Goal: Task Accomplishment & Management: Manage account settings

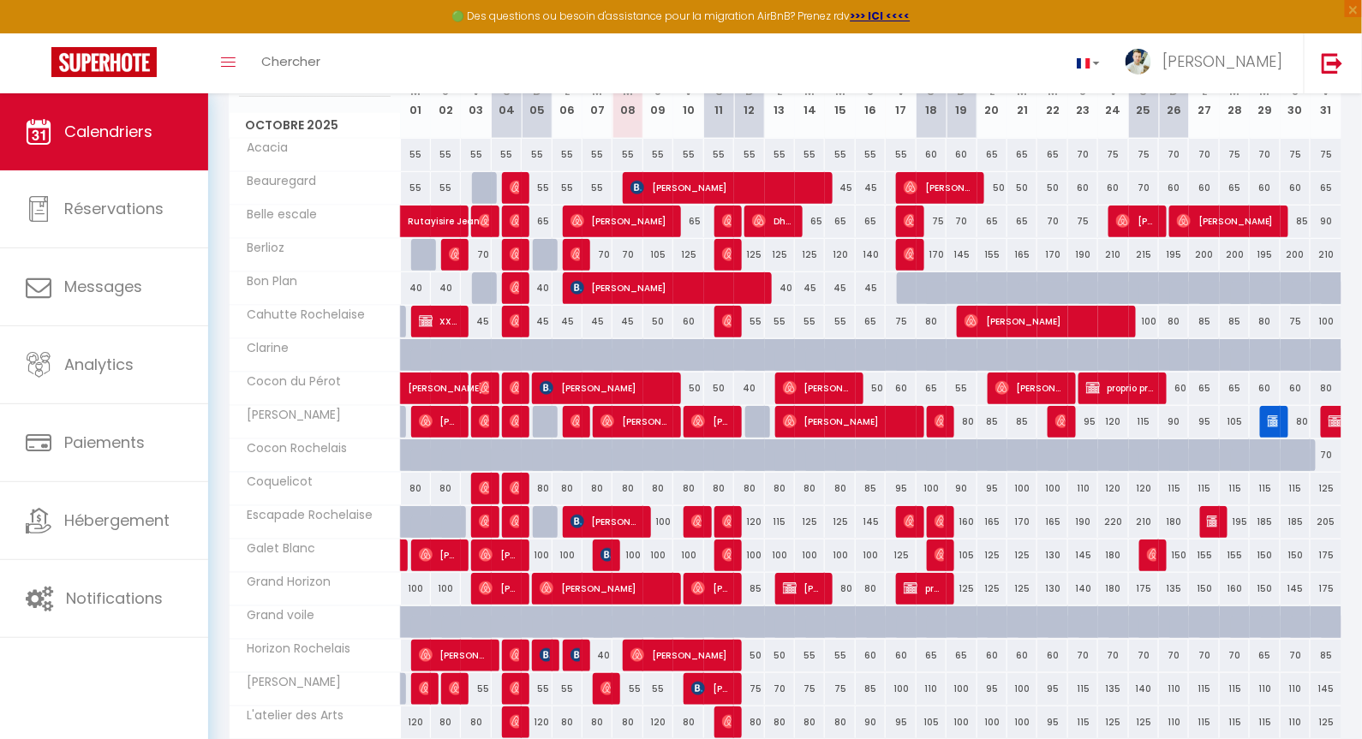
scroll to position [92, 0]
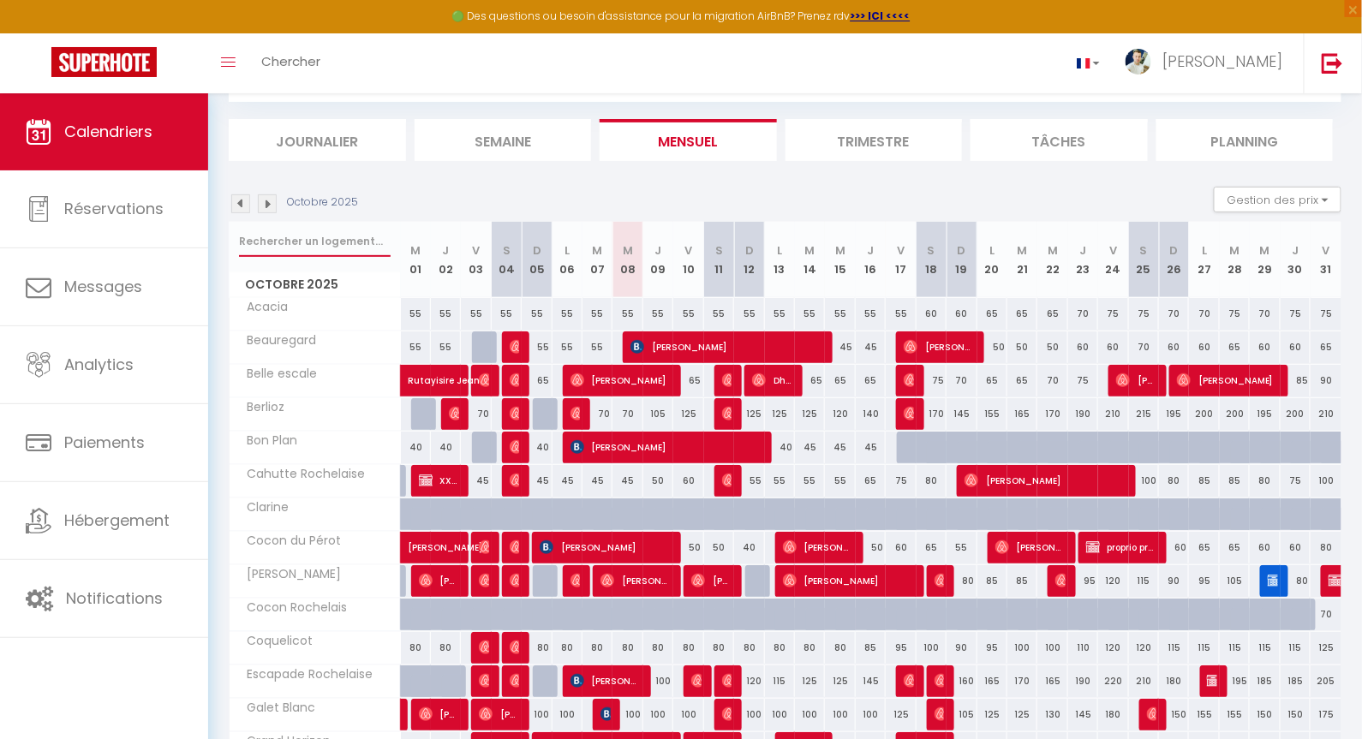
click at [301, 250] on input "text" at bounding box center [315, 241] width 152 height 31
type input "matelot"
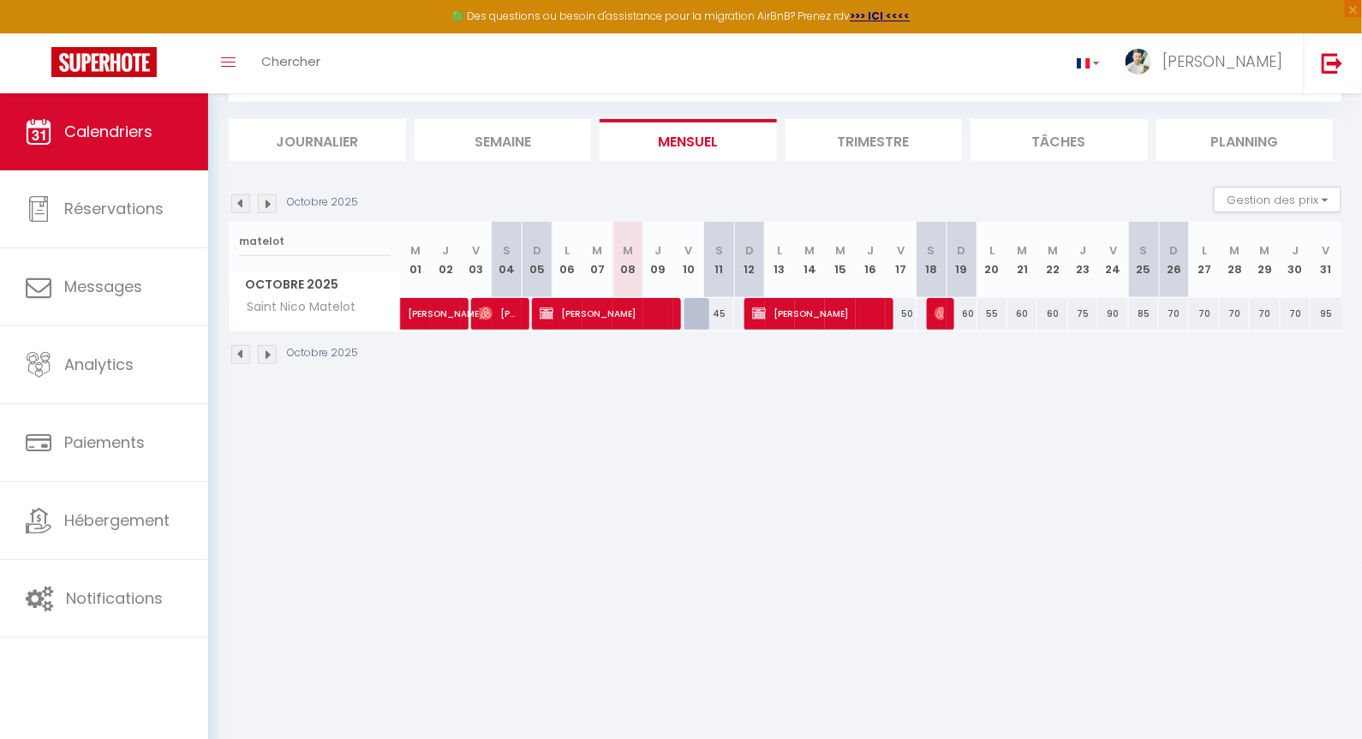
click at [698, 316] on div at bounding box center [699, 314] width 30 height 33
type input "55"
select select "1"
type input "Ven 10 Octobre 2025"
type input "[DATE]"
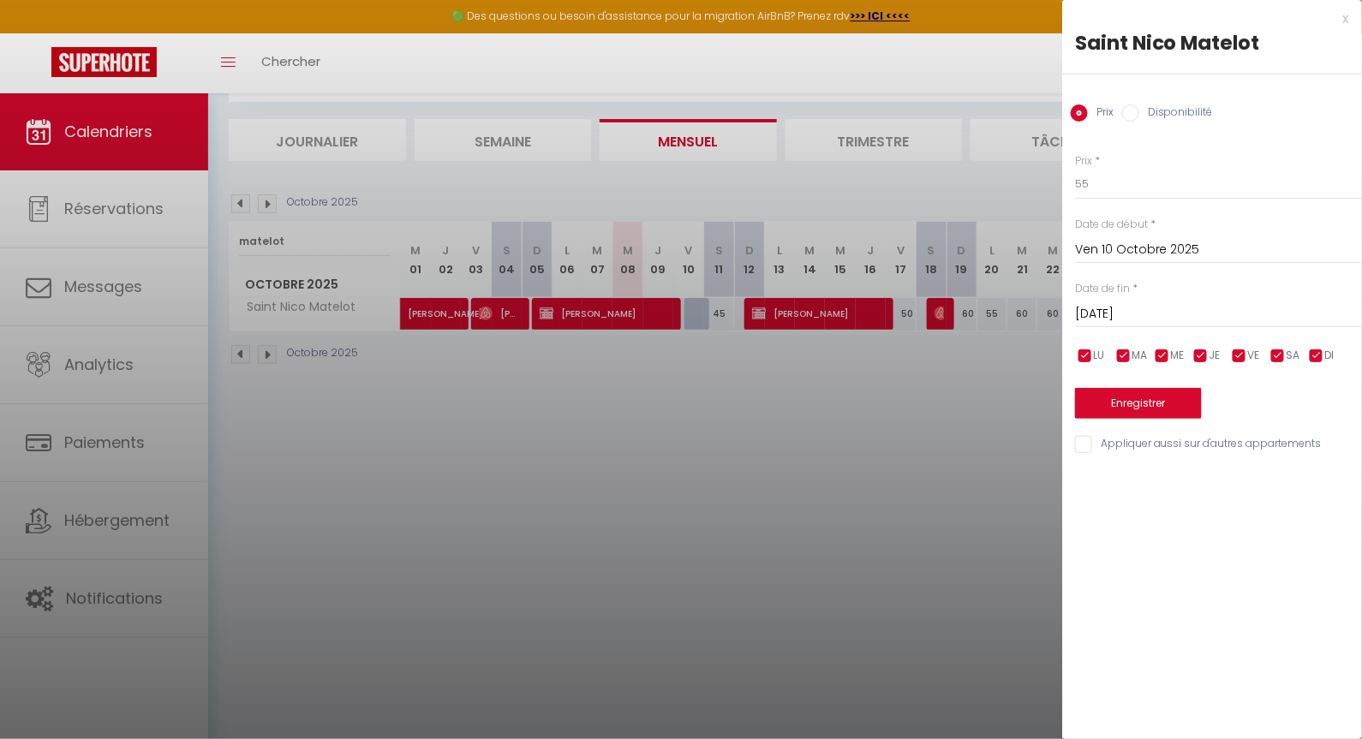
click at [1148, 116] on label "Disponibilité" at bounding box center [1176, 113] width 74 height 19
click at [1139, 116] on input "Disponibilité" at bounding box center [1130, 112] width 17 height 17
radio input "true"
radio input "false"
click at [1147, 402] on button "Enregistrer" at bounding box center [1138, 405] width 127 height 31
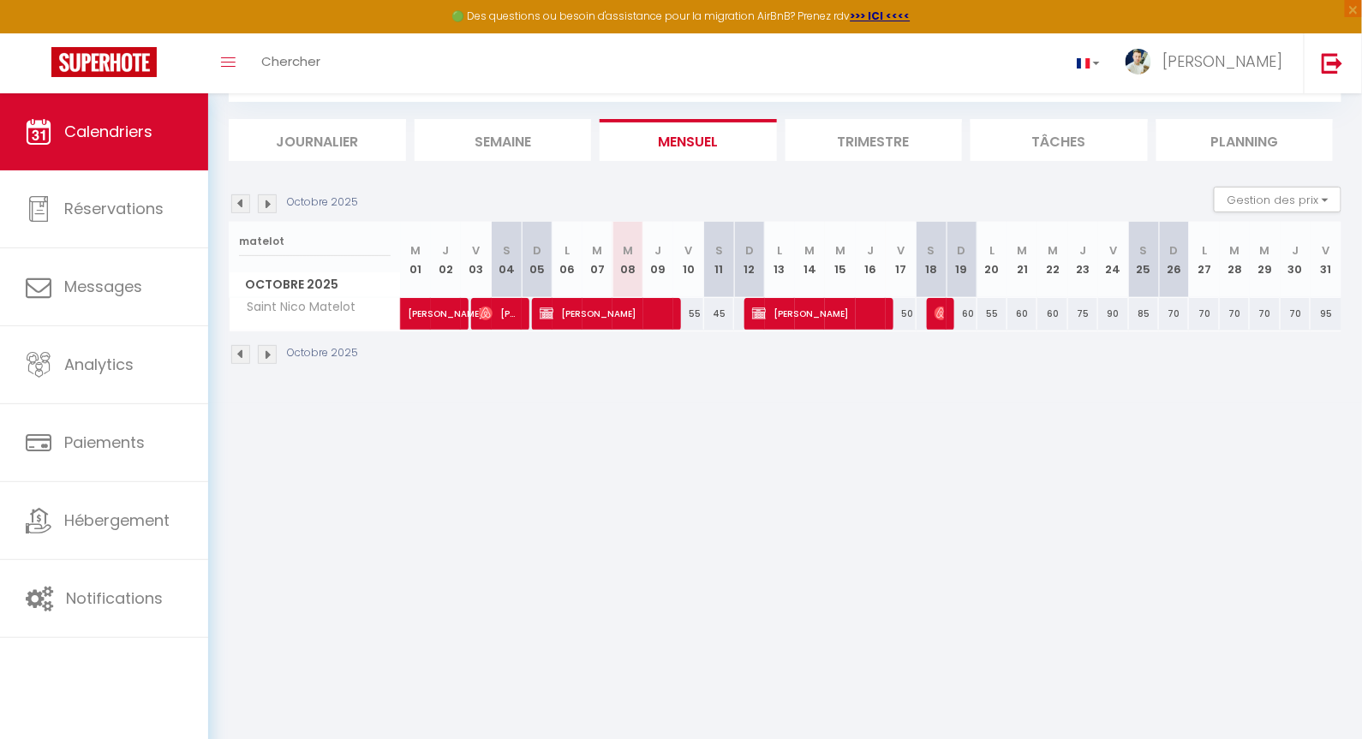
click at [635, 312] on span "[PERSON_NAME]" at bounding box center [605, 313] width 130 height 33
select select "OK"
select select "KO"
select select "0"
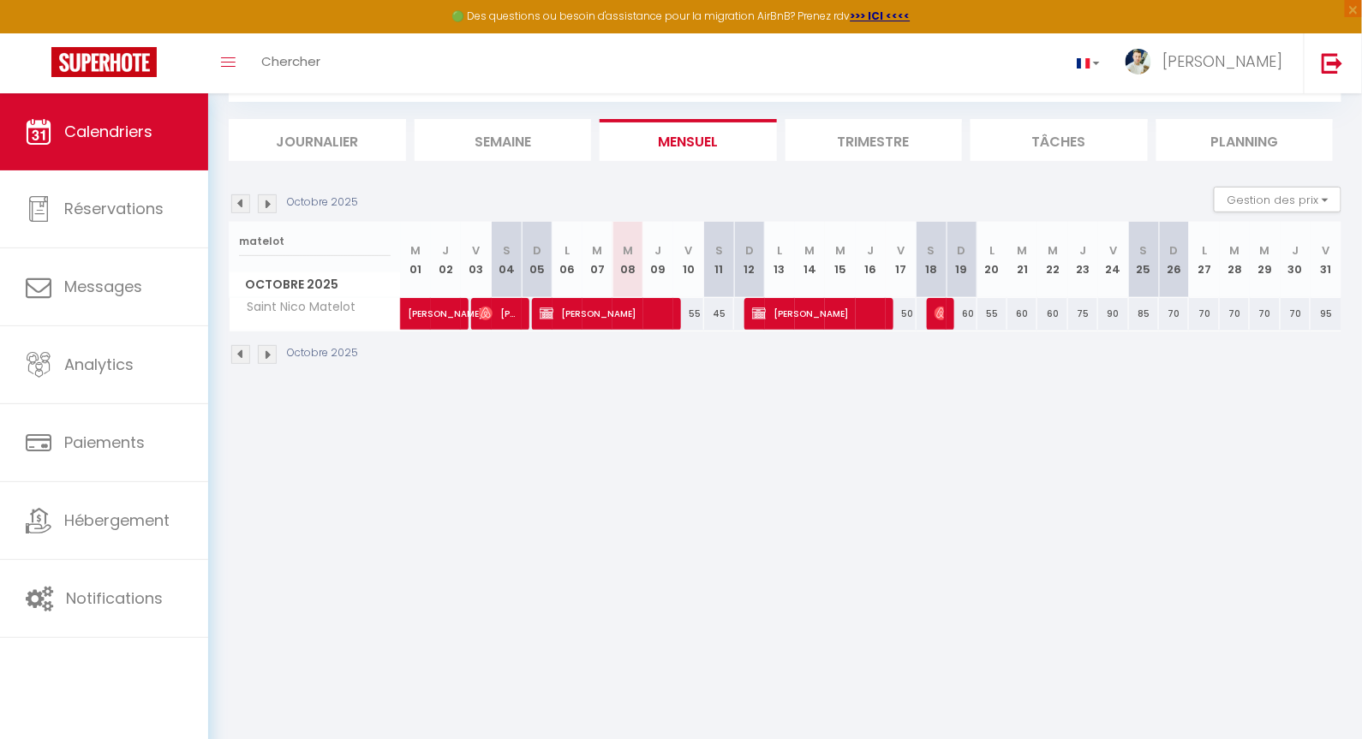
select select "1"
select select
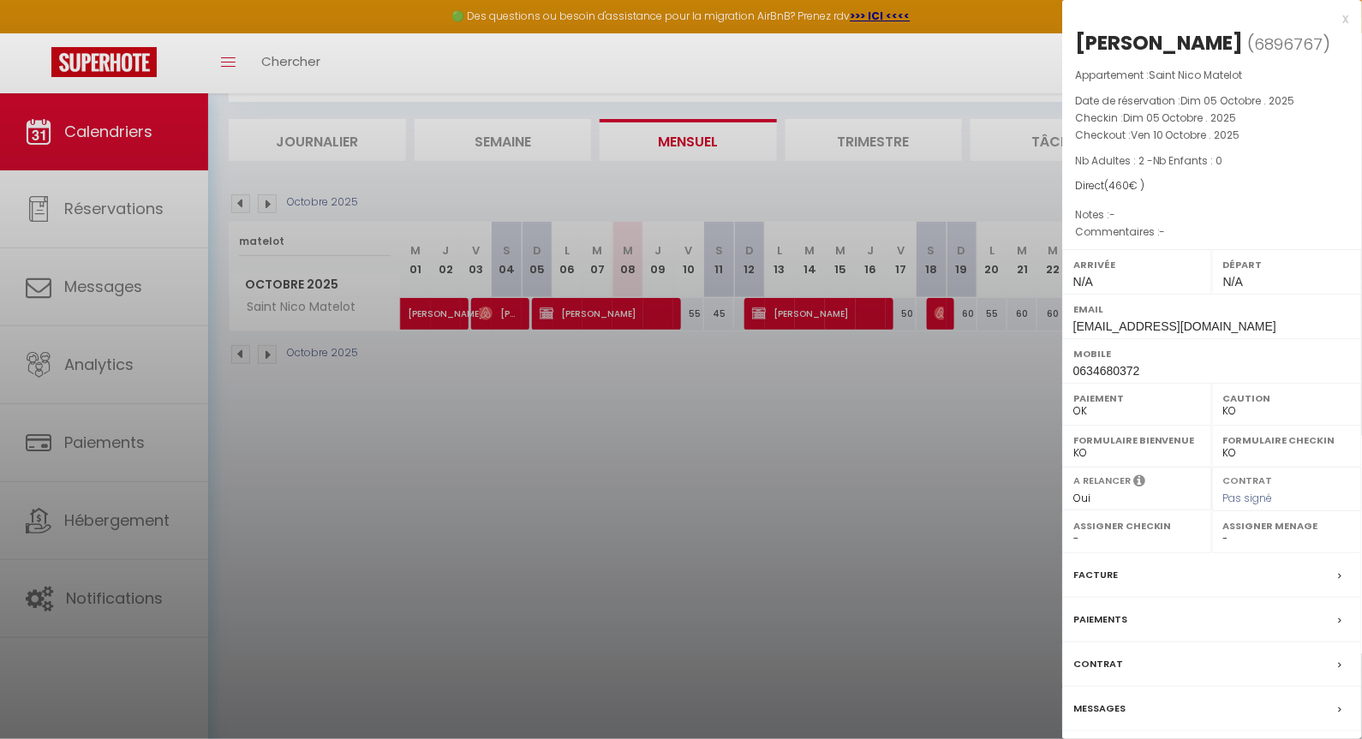
click at [825, 469] on div at bounding box center [681, 369] width 1362 height 739
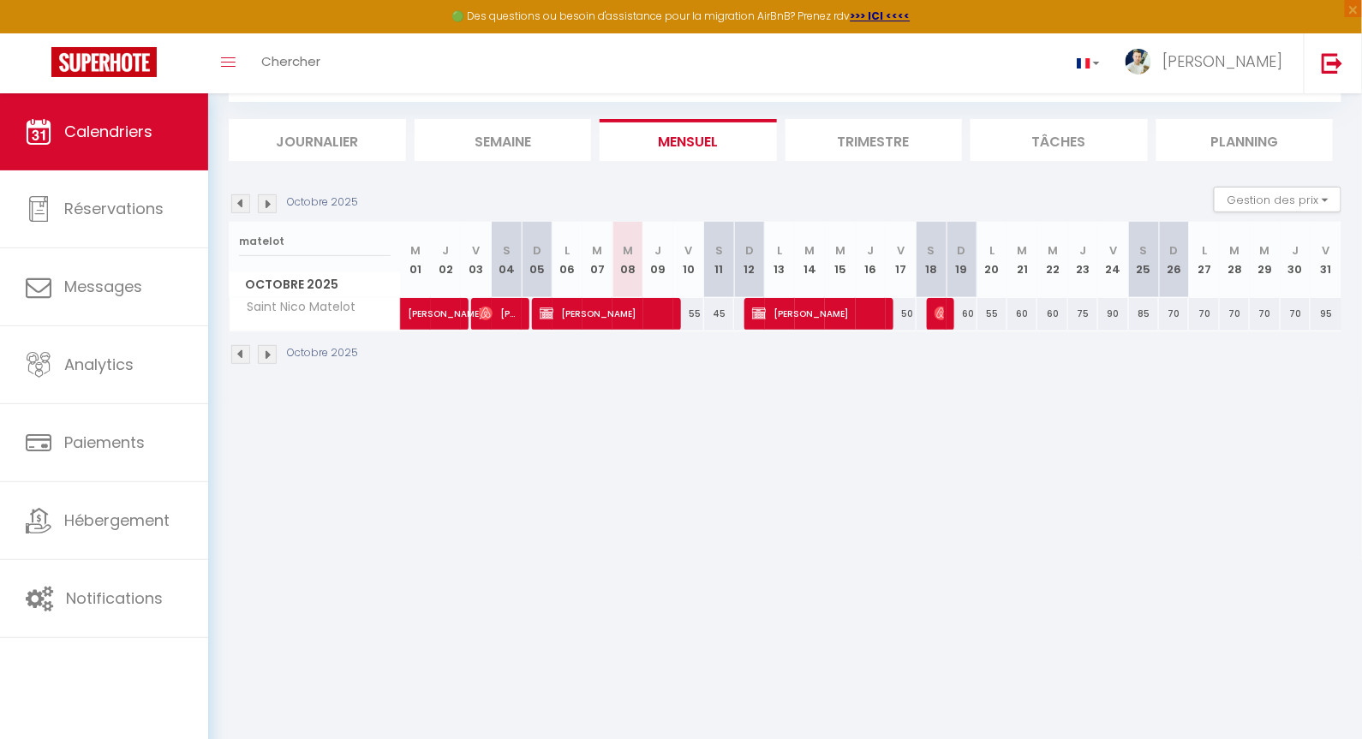
drag, startPoint x: 598, startPoint y: 681, endPoint x: 666, endPoint y: 800, distance: 137.3
click at [666, 647] on html "🟢 Des questions ou besoin d'assistance pour la migration AirBnB? Prenez rdv >>>…" at bounding box center [681, 277] width 1362 height 739
